Goal: Check status: Check status

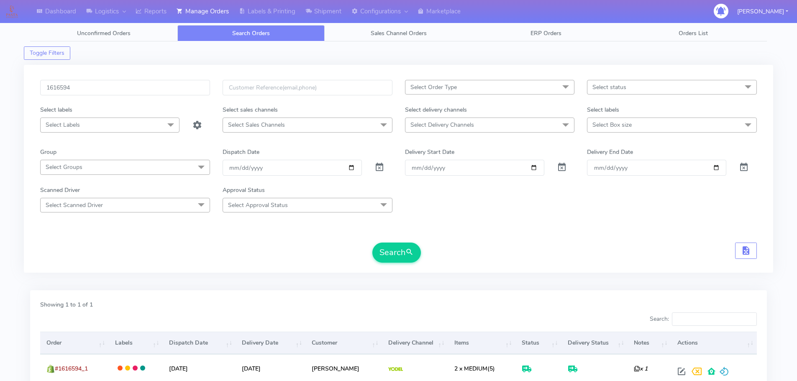
click at [195, 87] on input "1616594" at bounding box center [125, 87] width 170 height 15
type input "1617097"
click at [372, 243] on button "Search" at bounding box center [396, 253] width 49 height 20
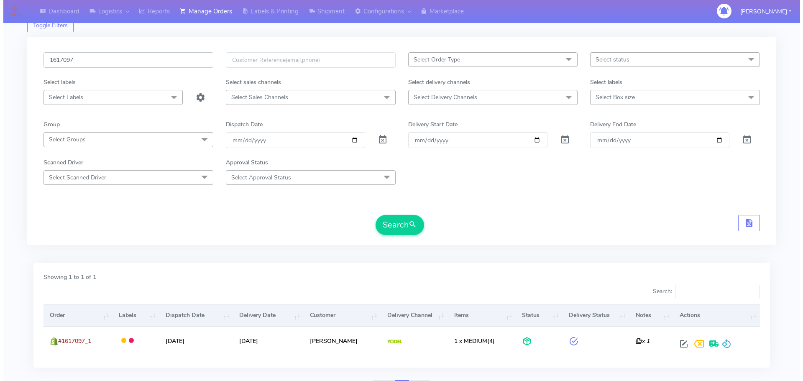
scroll to position [73, 0]
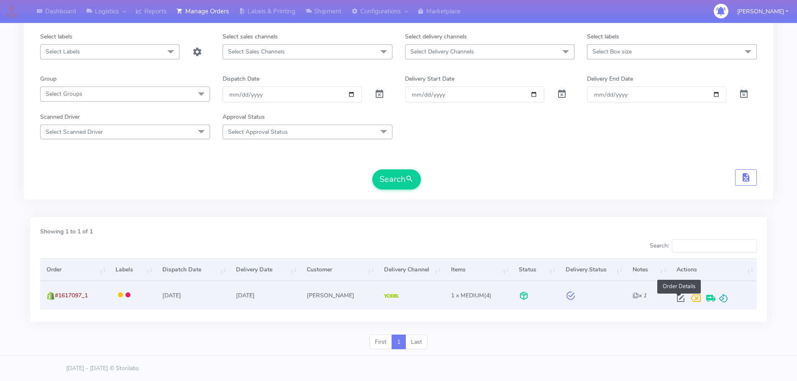
click at [678, 301] on span at bounding box center [680, 300] width 15 height 8
select select "5"
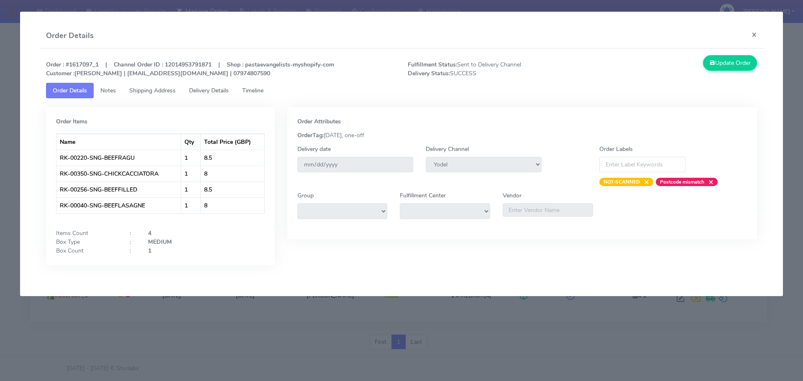
click at [212, 91] on span "Delivery Details" at bounding box center [209, 91] width 40 height 8
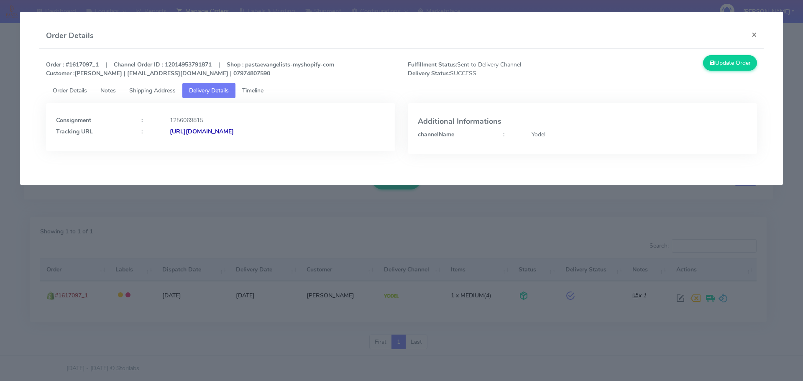
drag, startPoint x: 356, startPoint y: 138, endPoint x: 261, endPoint y: 146, distance: 94.9
click at [261, 146] on div "Consignment : 1256069815 Tracking URL : [URL][DOMAIN_NAME]" at bounding box center [220, 127] width 349 height 48
copy strong "JJD0002249960880690"
click at [264, 89] on span "Timeline" at bounding box center [252, 91] width 21 height 8
